Goal: Task Accomplishment & Management: Manage account settings

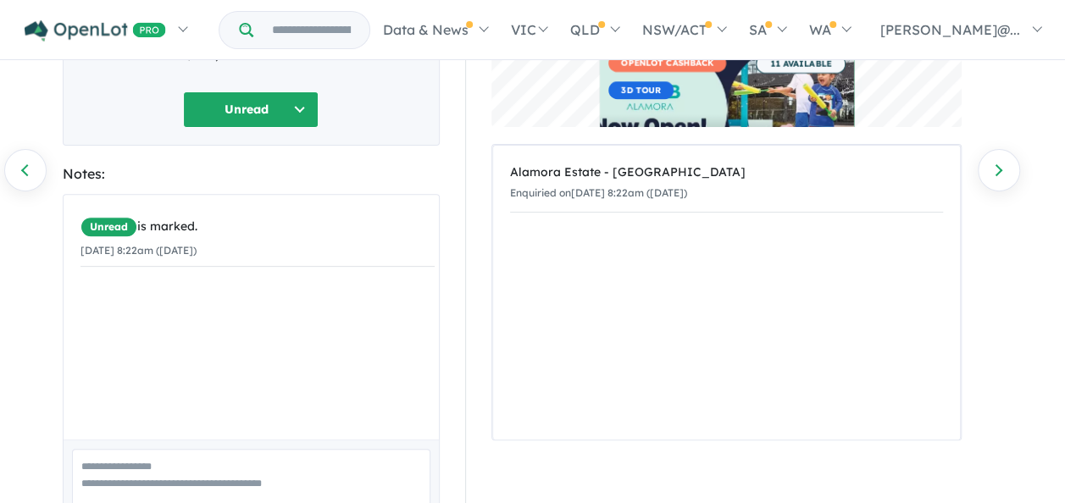
scroll to position [151, 0]
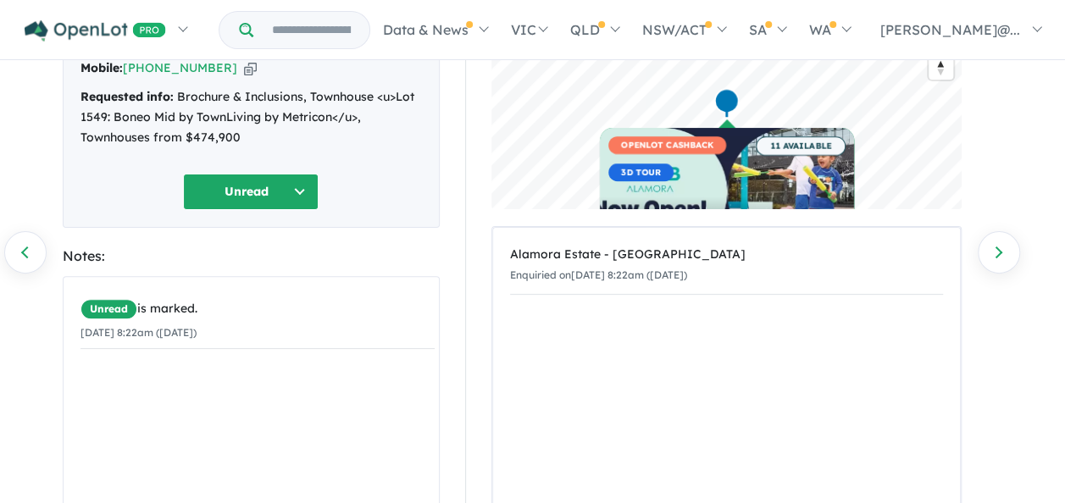
click at [305, 191] on button "Unread" at bounding box center [251, 192] width 136 height 36
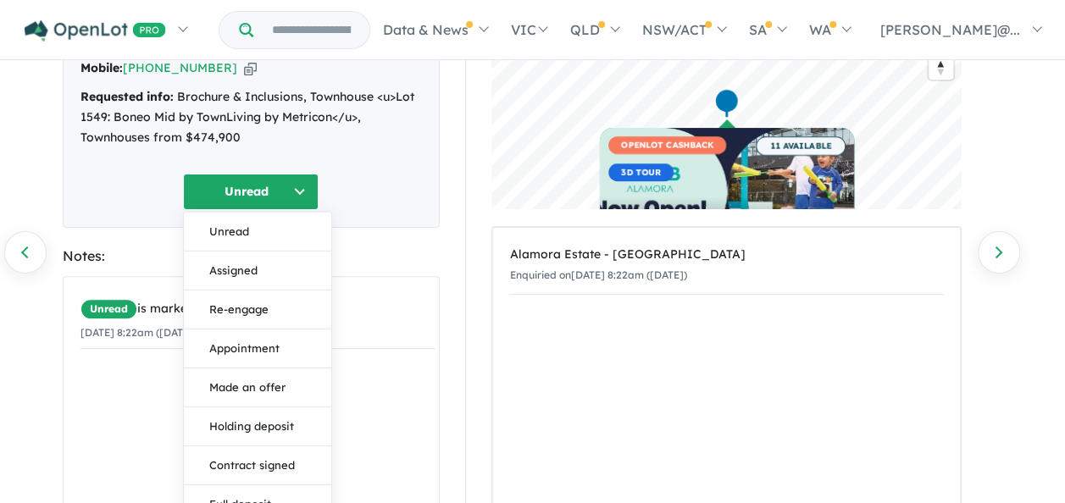
click at [420, 211] on div "[PERSON_NAME] - [DATE] 8:22am Email: [EMAIL_ADDRESS][DOMAIN_NAME] Copied! Mobil…" at bounding box center [251, 97] width 377 height 262
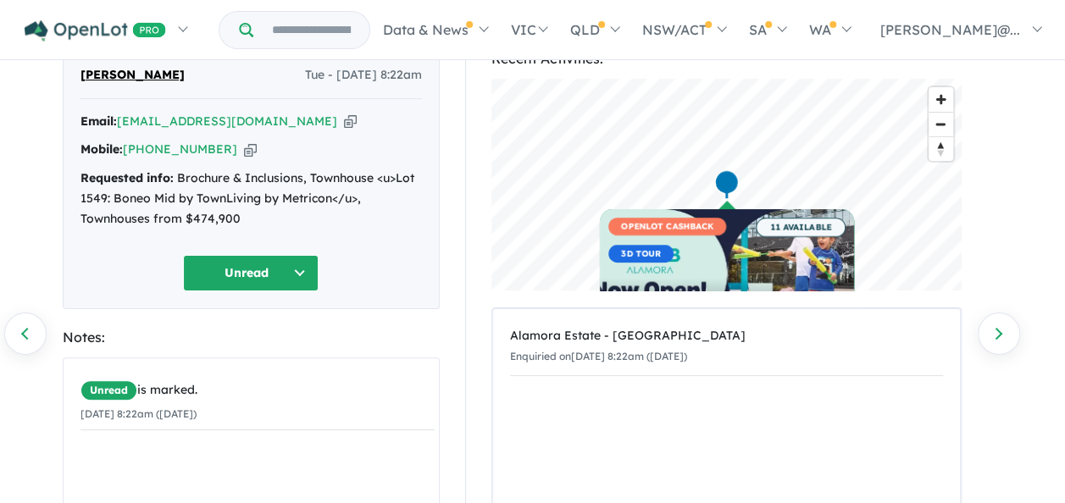
scroll to position [0, 0]
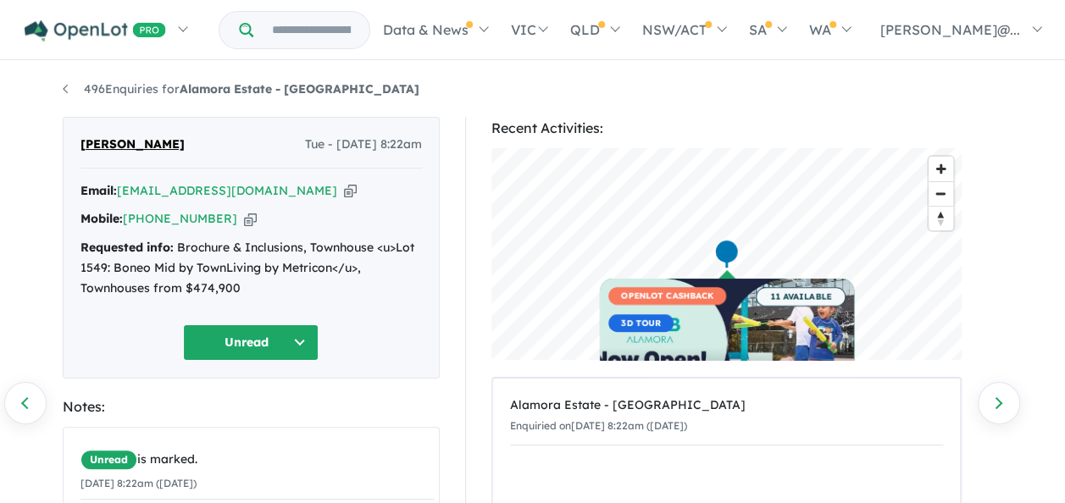
click at [344, 191] on icon "button" at bounding box center [350, 191] width 13 height 18
click at [244, 220] on icon "button" at bounding box center [250, 219] width 13 height 18
click at [306, 344] on button "Unread" at bounding box center [251, 342] width 136 height 36
click at [257, 408] on button "Assigned" at bounding box center [257, 420] width 147 height 39
click at [68, 88] on link "496 Enquiries for Alamora Estate - [GEOGRAPHIC_DATA]" at bounding box center [241, 88] width 357 height 15
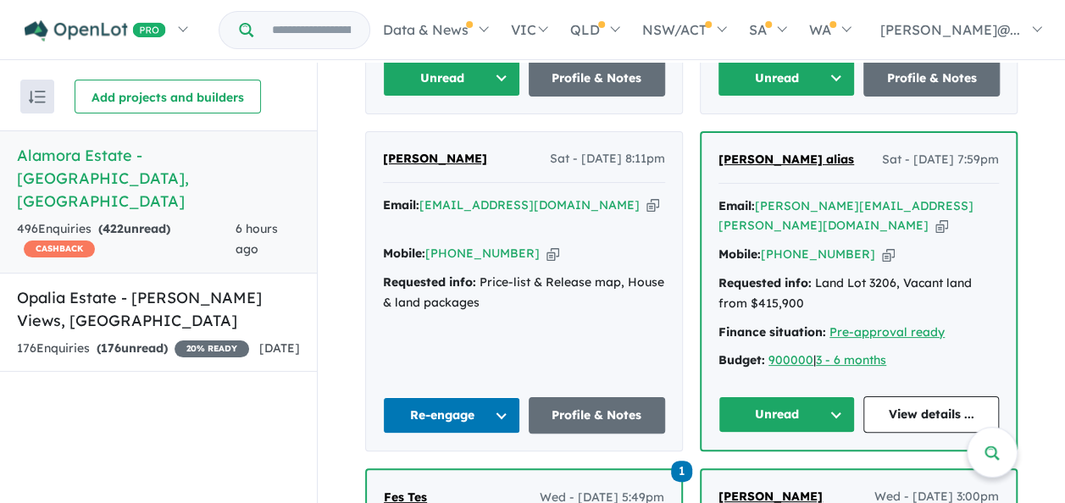
scroll to position [1651, 0]
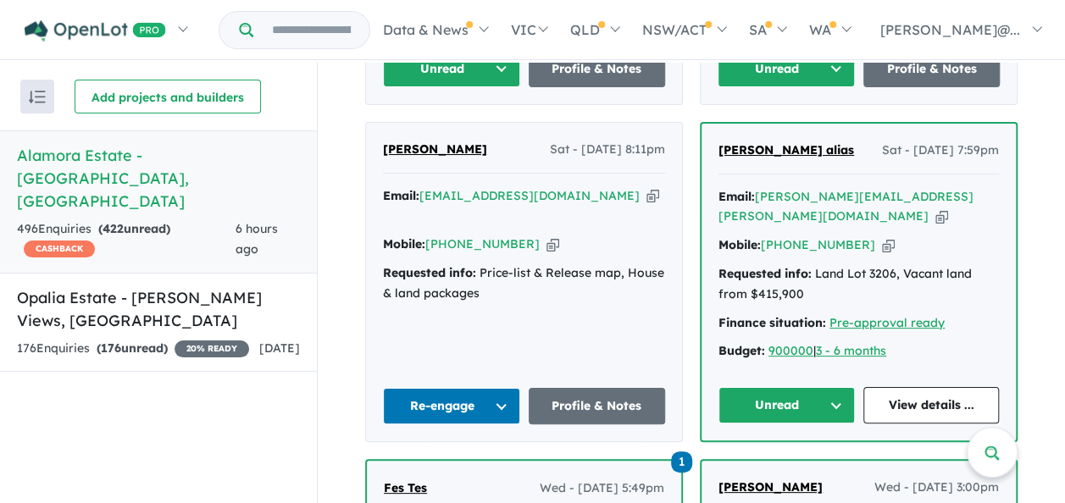
click at [882, 236] on icon "button" at bounding box center [888, 245] width 13 height 18
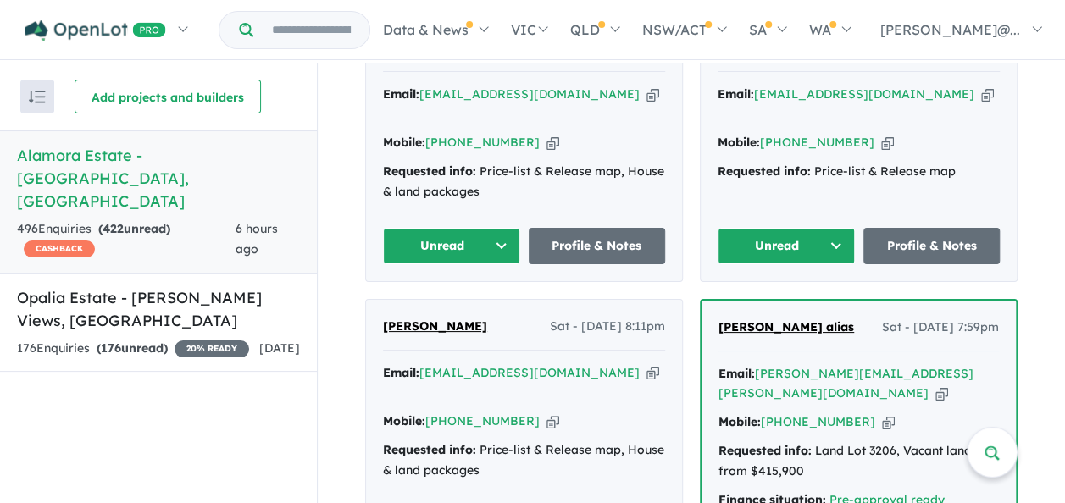
scroll to position [1566, 0]
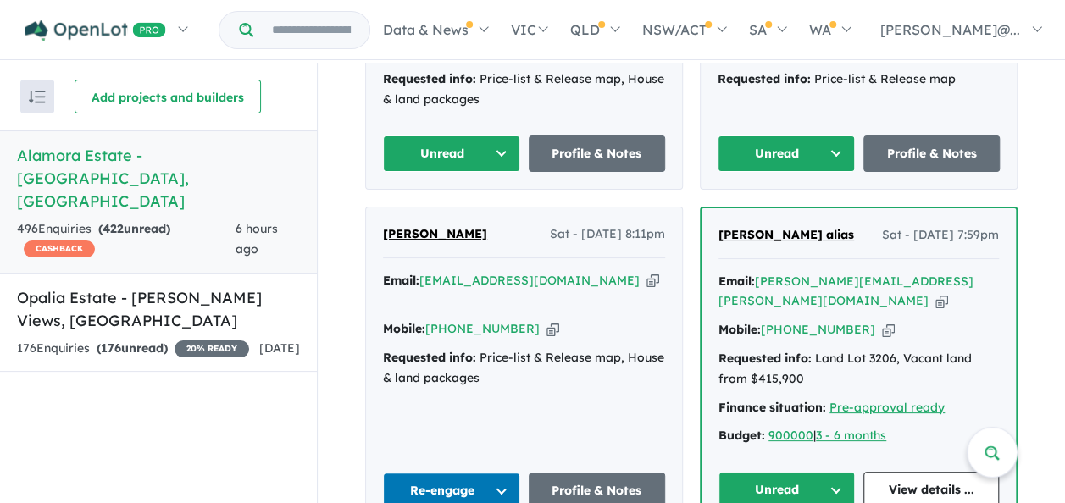
click at [828, 472] on button "Unread" at bounding box center [786, 490] width 136 height 36
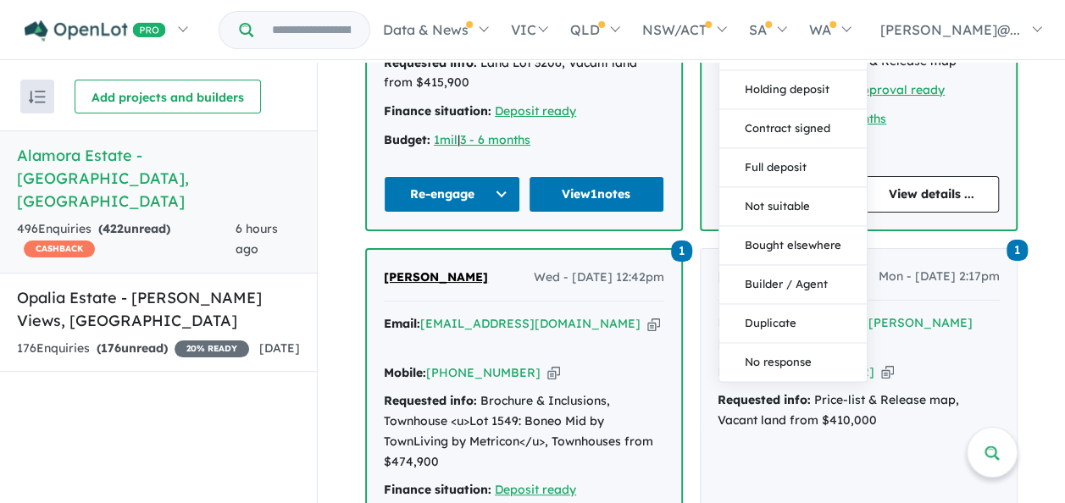
scroll to position [2244, 0]
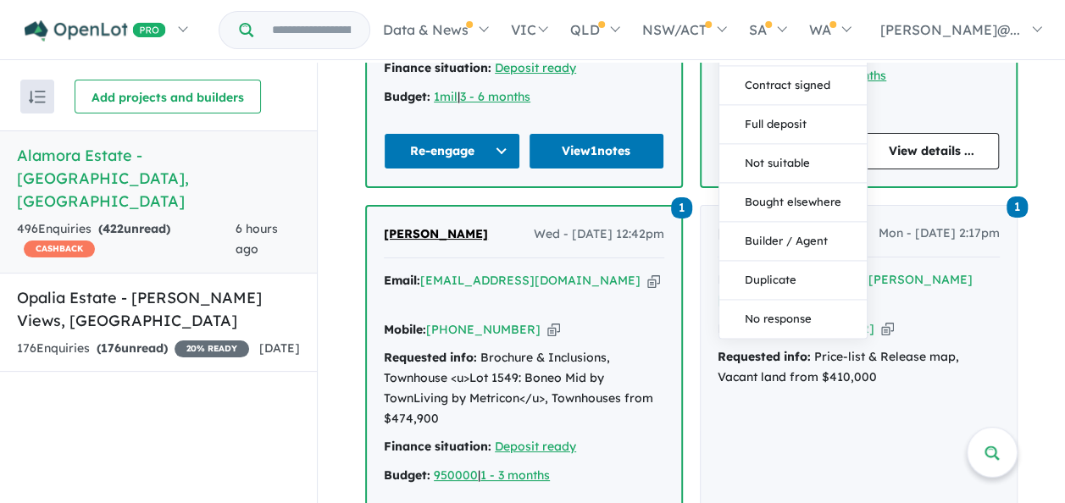
click at [814, 301] on button "No response" at bounding box center [792, 320] width 147 height 38
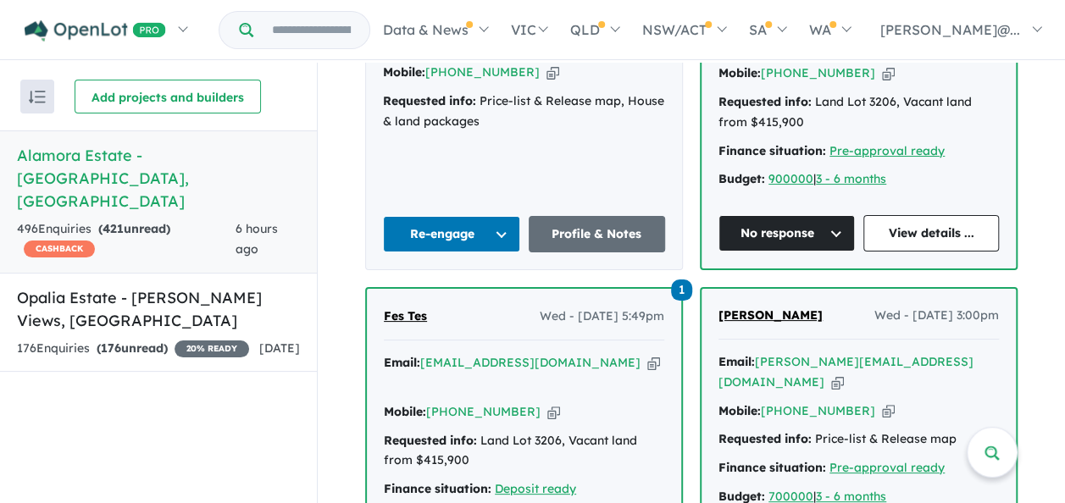
scroll to position [1820, 0]
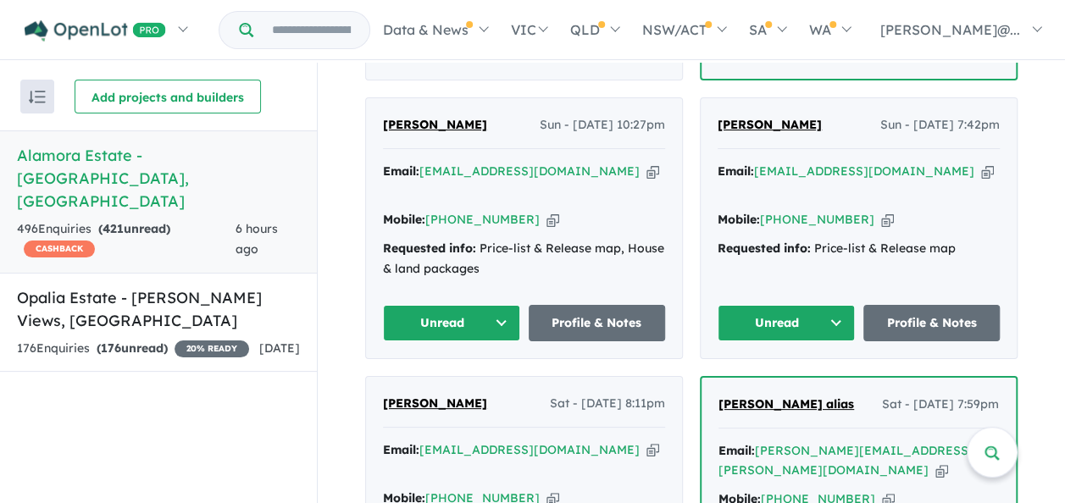
scroll to position [1227, 0]
